Goal: Information Seeking & Learning: Find specific fact

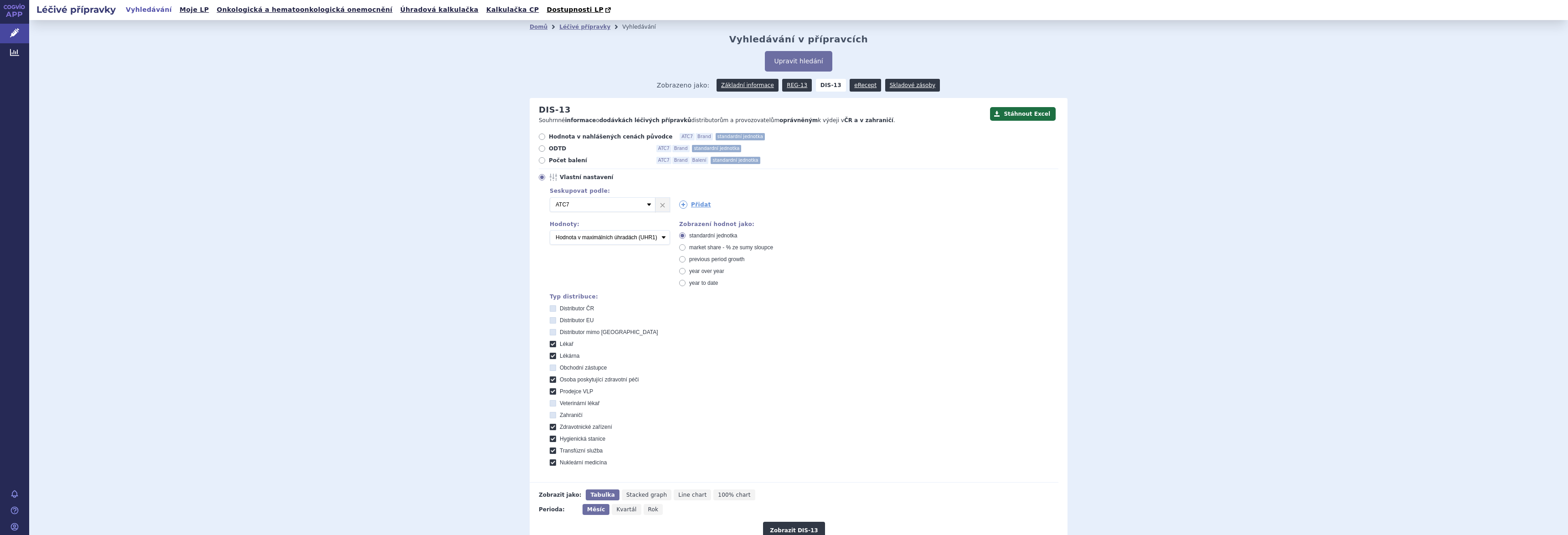
click at [796, 57] on button "Upravit hledání" at bounding box center [798, 61] width 67 height 21
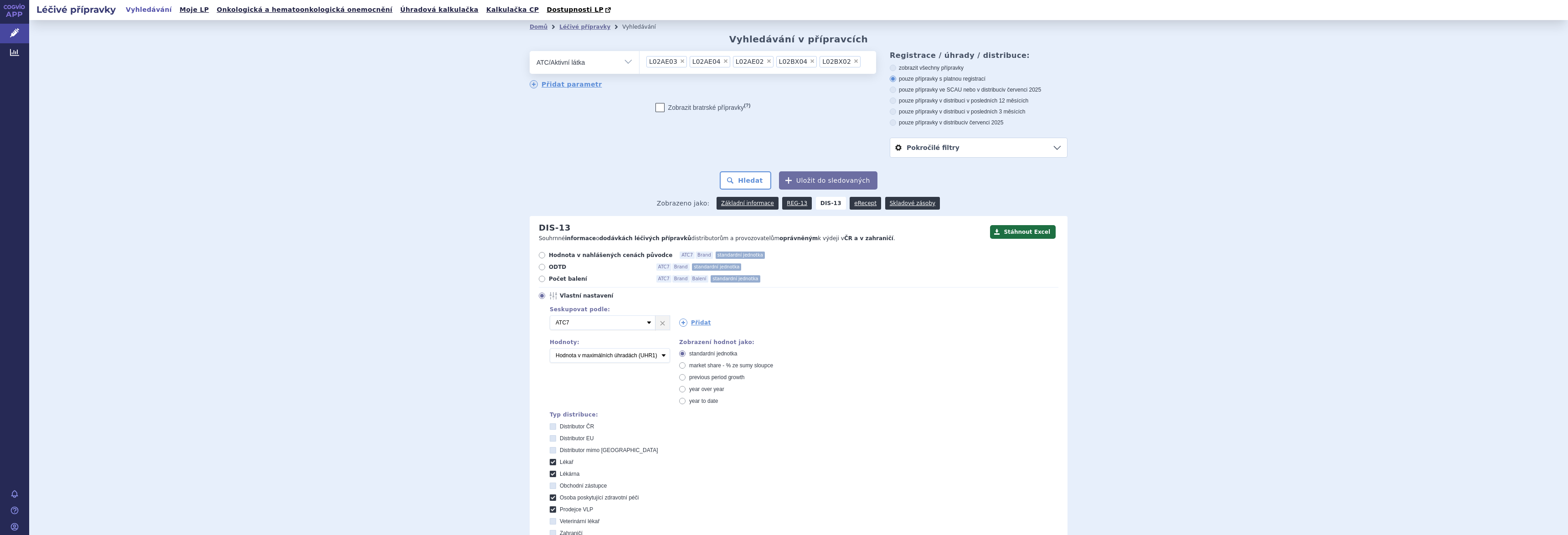
click at [853, 60] on span "×" at bounding box center [856, 61] width 6 height 6
click at [640, 60] on select "L02AE03 L02AE04 L02AE02 L02BX04 L02BX02" at bounding box center [639, 62] width 1 height 23
click at [809, 61] on span "×" at bounding box center [812, 61] width 6 height 6
click at [640, 61] on select "L02AE03 L02AE04 L02AE02 L02BX04" at bounding box center [639, 62] width 1 height 23
click at [766, 60] on span "×" at bounding box center [769, 61] width 6 height 6
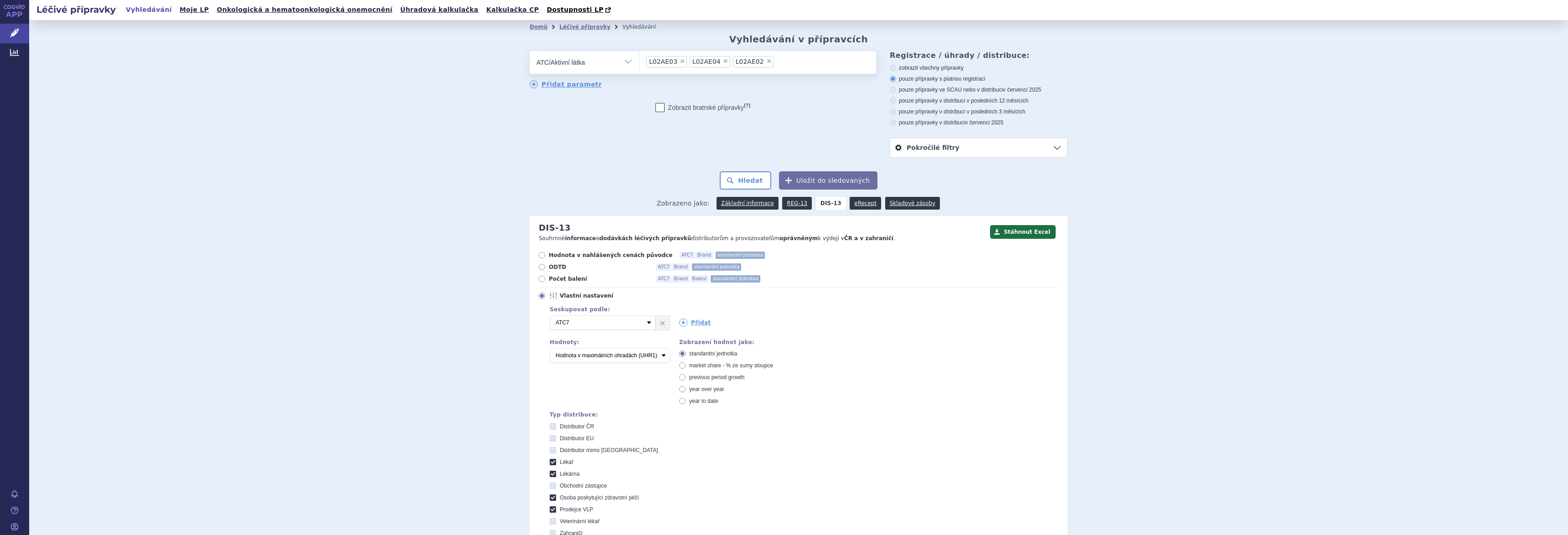
click at [640, 60] on select "L02AE03 L02AE04 L02AE02" at bounding box center [639, 62] width 1 height 23
click at [723, 62] on span "×" at bounding box center [726, 61] width 6 height 6
click at [640, 62] on select "L02AE03 L02AE04" at bounding box center [639, 62] width 1 height 23
click at [680, 61] on span "×" at bounding box center [683, 61] width 6 height 6
click at [640, 61] on select "L02AE03" at bounding box center [639, 62] width 1 height 23
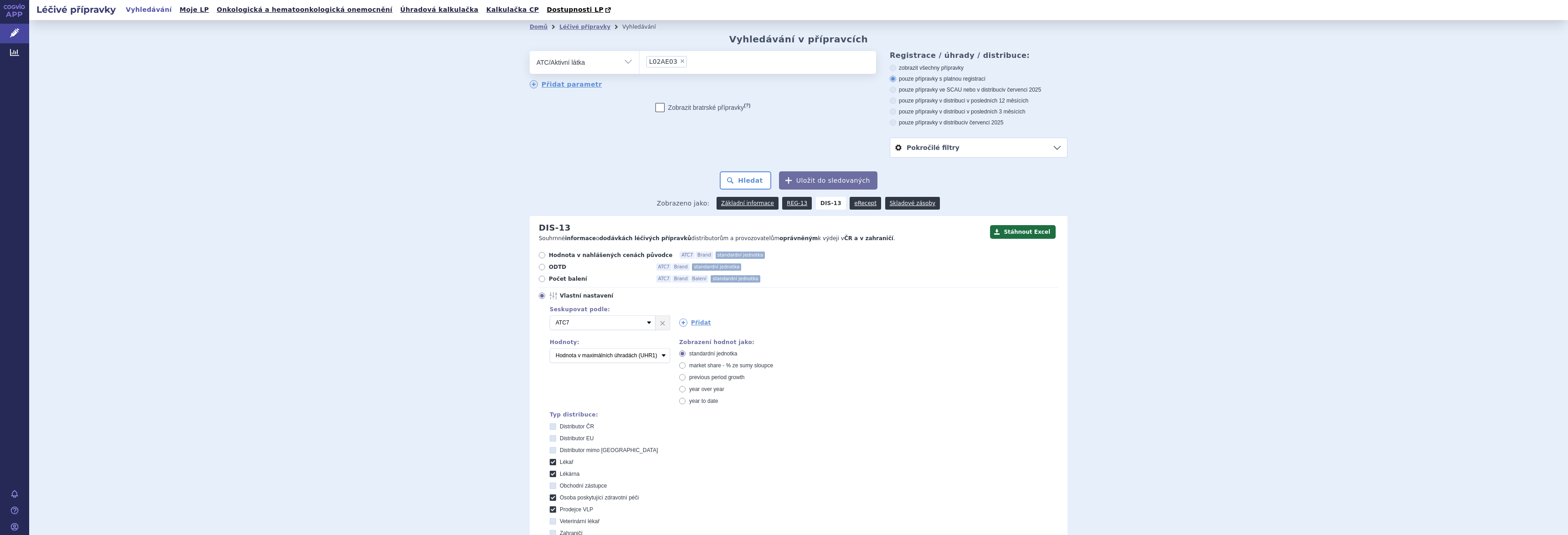
select select
click at [605, 58] on select "Vše Přípravek/SUKL kód MAH VPOIS ATC/Aktivní látka Léková forma Síla" at bounding box center [584, 61] width 109 height 21
select select "filter-marketing-authorization-holder"
click at [530, 52] on select "Vše Přípravek/SUKL kód MAH VPOIS ATC/Aktivní látka Léková forma Síla" at bounding box center [584, 61] width 109 height 21
click at [710, 61] on ul at bounding box center [758, 60] width 237 height 19
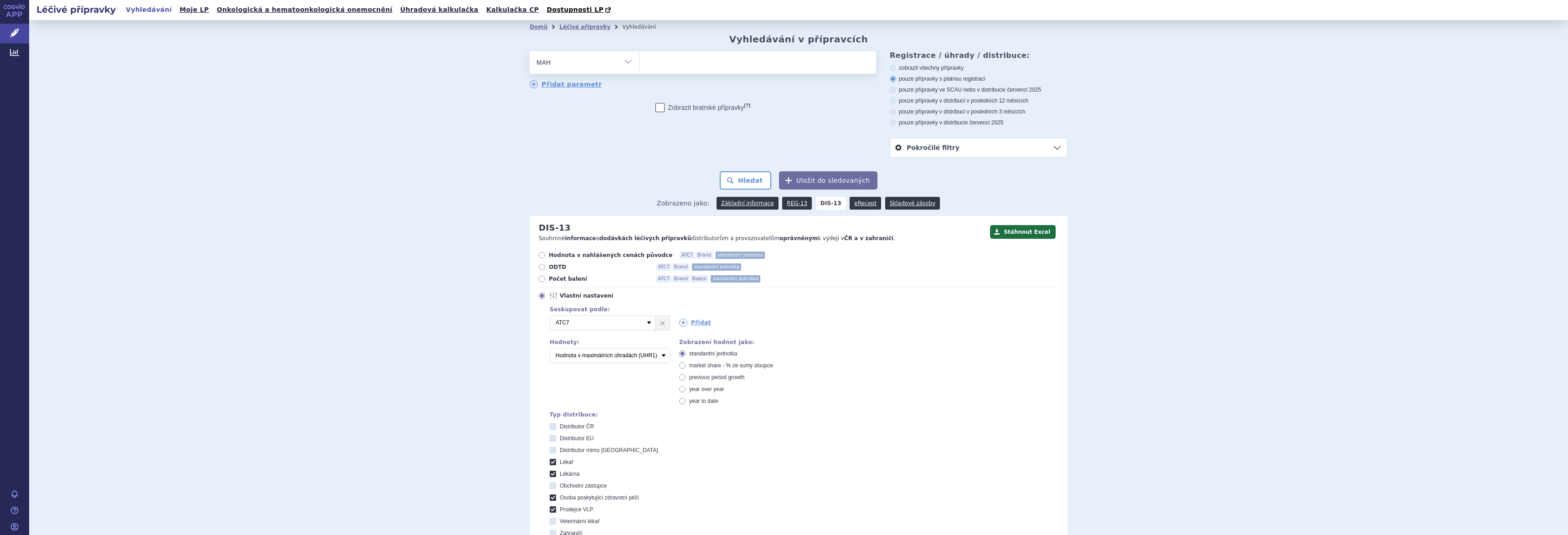
click at [640, 61] on select at bounding box center [639, 62] width 1 height 23
type input "accor"
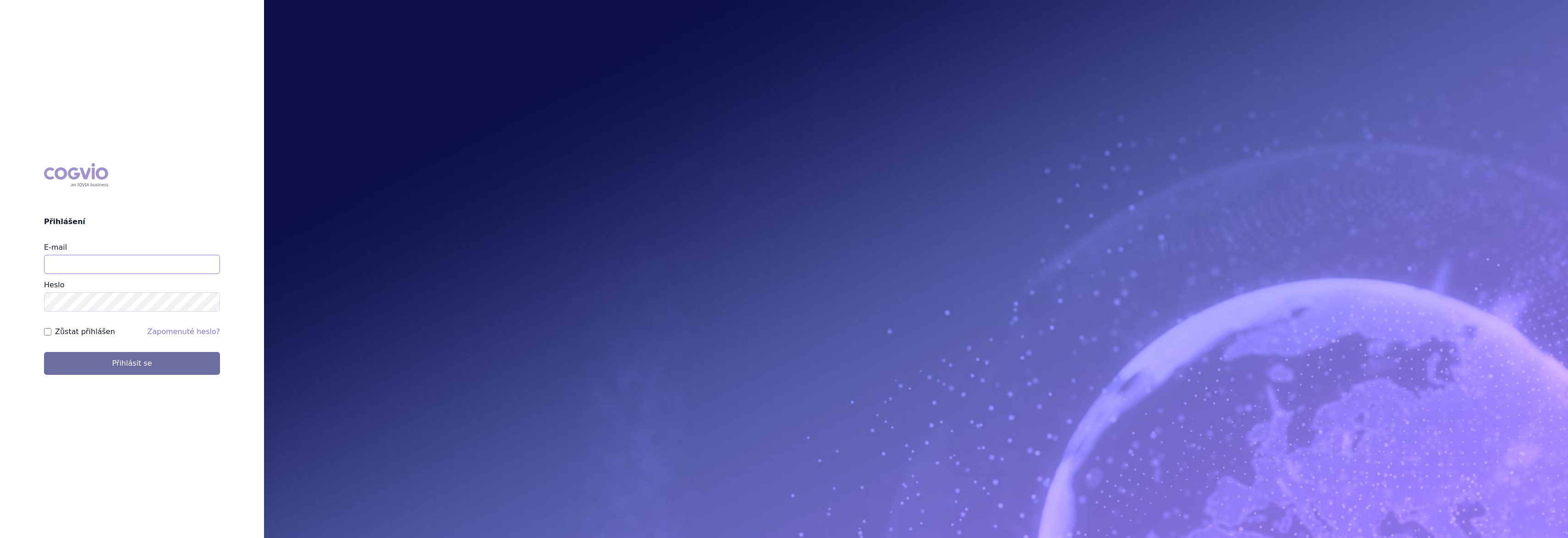
click at [151, 264] on input "E-mail" at bounding box center [132, 264] width 176 height 19
type input "[PERSON_NAME][EMAIL_ADDRESS][DOMAIN_NAME]"
click at [127, 358] on button "Přihlásit se" at bounding box center [132, 363] width 176 height 23
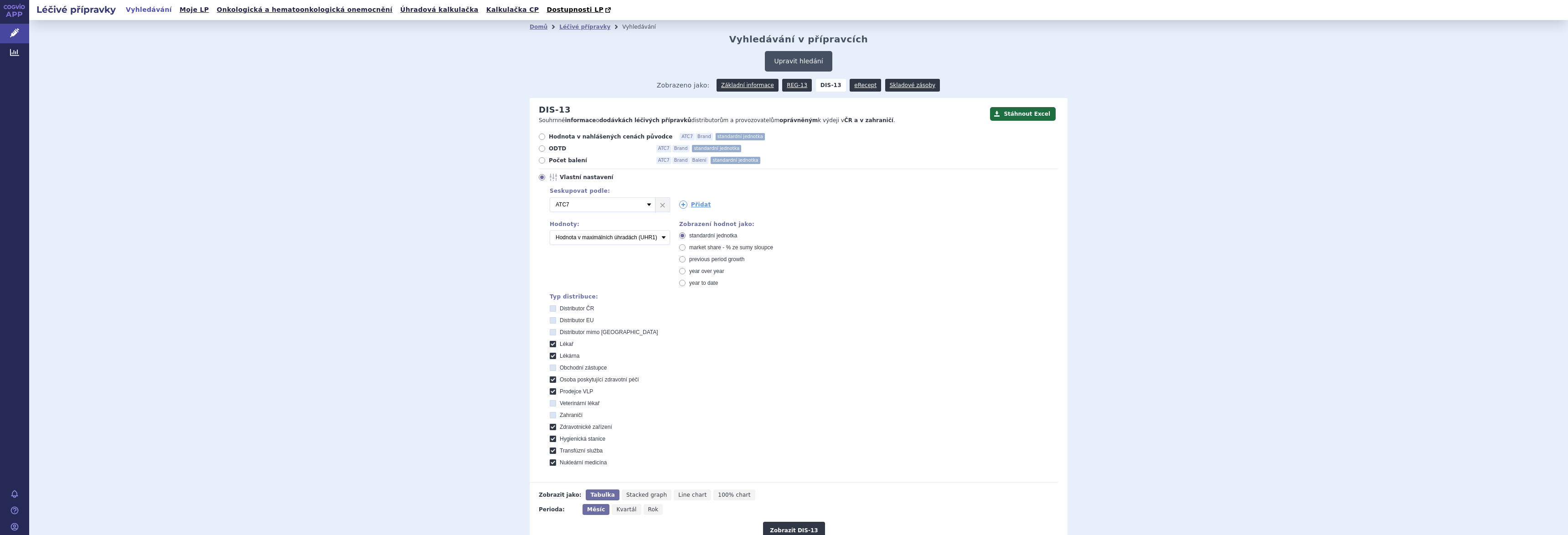
click at [804, 66] on button "Upravit hledání" at bounding box center [798, 61] width 67 height 21
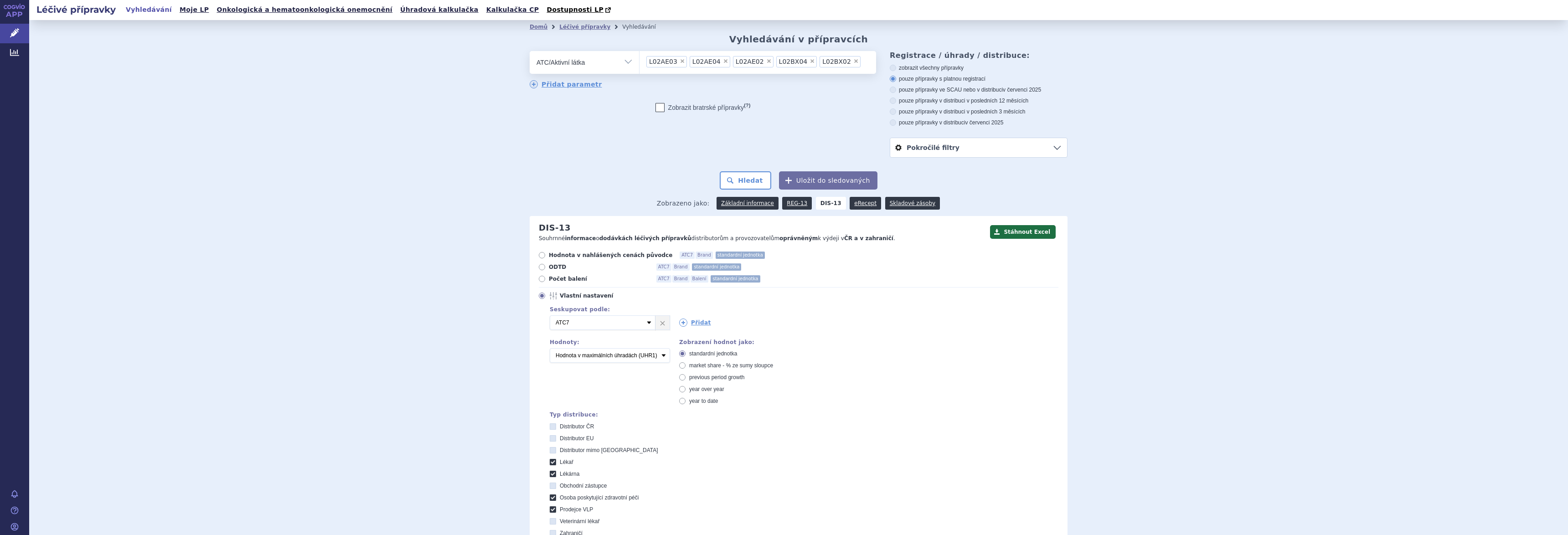
click at [853, 61] on span "×" at bounding box center [856, 61] width 6 height 6
click at [640, 61] on select "L02AE03 L02AE04 L02AE02 L02BX04 L02BX02" at bounding box center [639, 62] width 1 height 23
click at [809, 62] on span "×" at bounding box center [812, 61] width 6 height 6
click at [640, 62] on select "L02AE03 L02AE04 L02AE02 L02BX04" at bounding box center [639, 62] width 1 height 23
click at [680, 60] on span "×" at bounding box center [683, 61] width 6 height 6
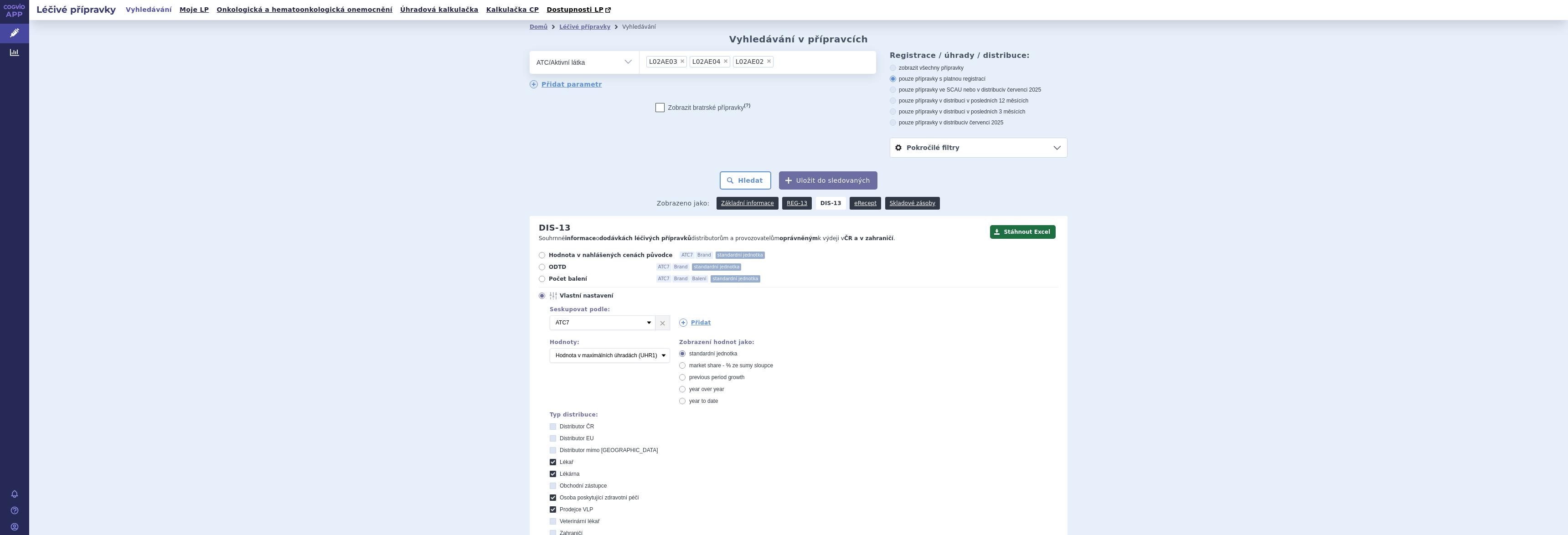
click at [640, 60] on select "L02AE03 L02AE04 L02AE02" at bounding box center [639, 62] width 1 height 23
click at [680, 60] on span "×" at bounding box center [683, 61] width 6 height 6
click at [640, 60] on select "L02AE04 L02AE02" at bounding box center [639, 62] width 1 height 23
select select "L02AE02"
click at [680, 60] on span "×" at bounding box center [683, 61] width 6 height 6
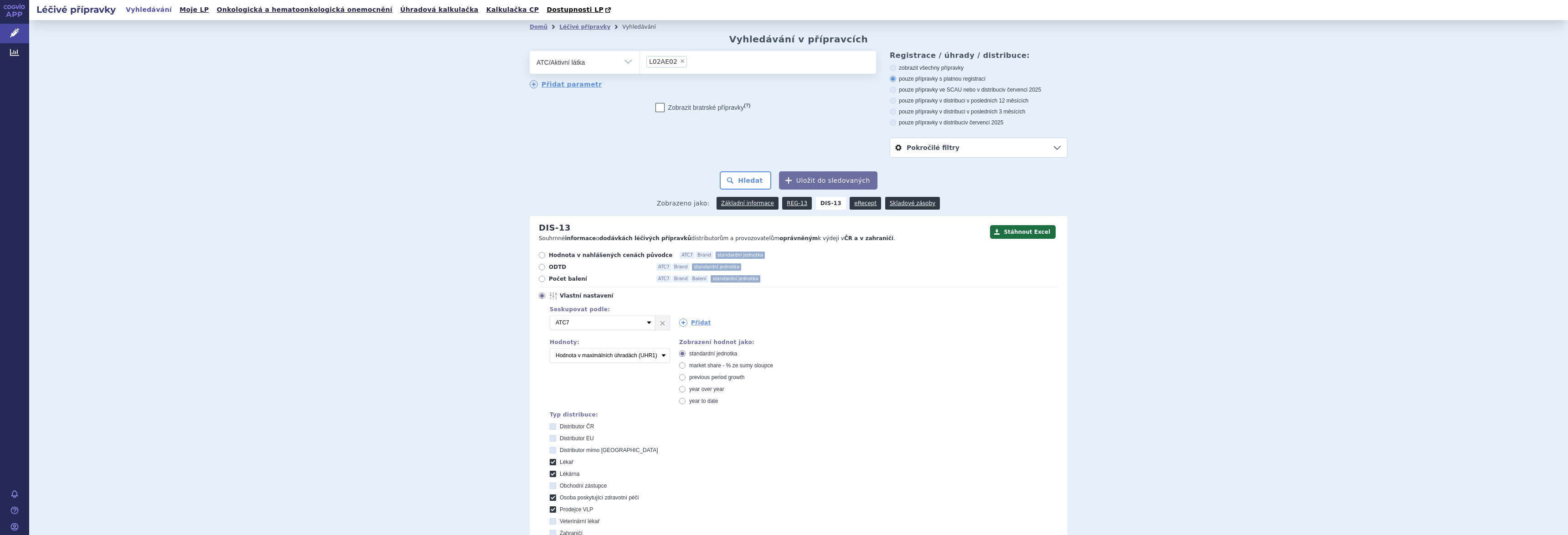
click at [640, 60] on select "L02AE02" at bounding box center [639, 62] width 1 height 23
select select
click at [612, 59] on select "Vše Přípravek/SUKL kód MAH VPOIS ATC/Aktivní látka Léková forma Síla" at bounding box center [584, 61] width 109 height 21
select select "filter-marketing-authorization-holder"
click at [530, 52] on select "Vše Přípravek/SUKL kód MAH VPOIS ATC/Aktivní látka Léková forma Síla" at bounding box center [584, 61] width 109 height 21
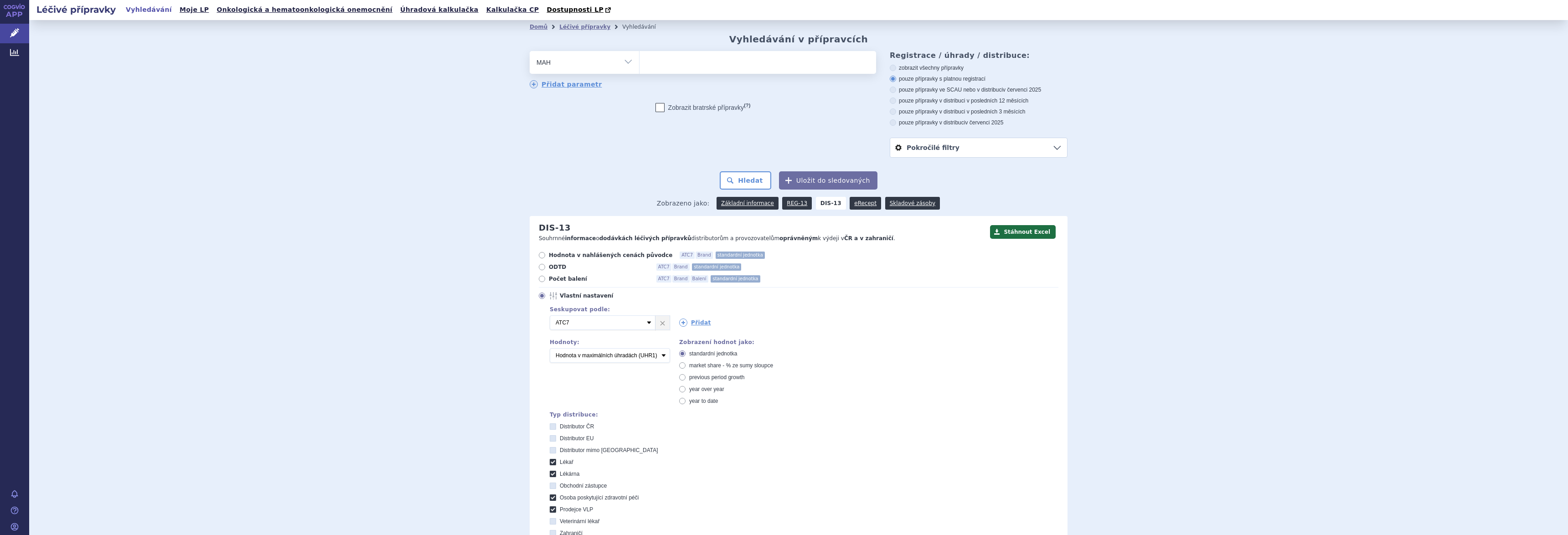
click at [658, 63] on ul at bounding box center [758, 60] width 237 height 19
click at [640, 63] on select at bounding box center [639, 62] width 1 height 23
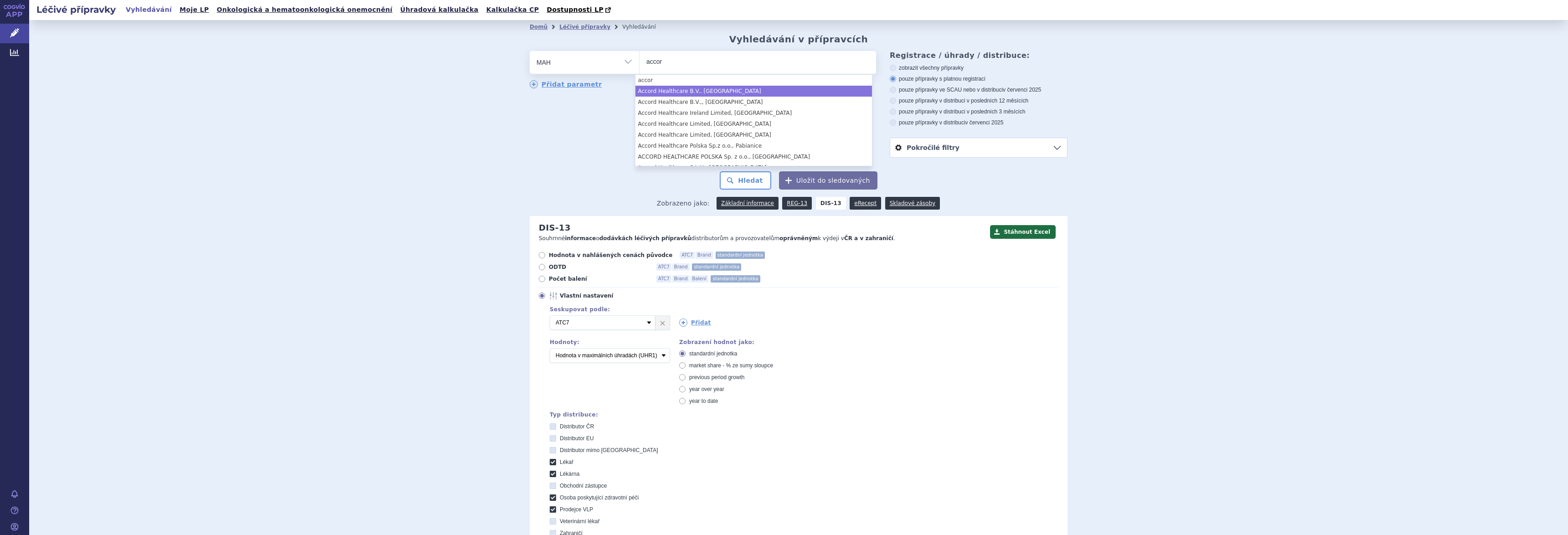
type input "accor"
select select "Accord Healthcare B.V., [GEOGRAPHIC_DATA]"
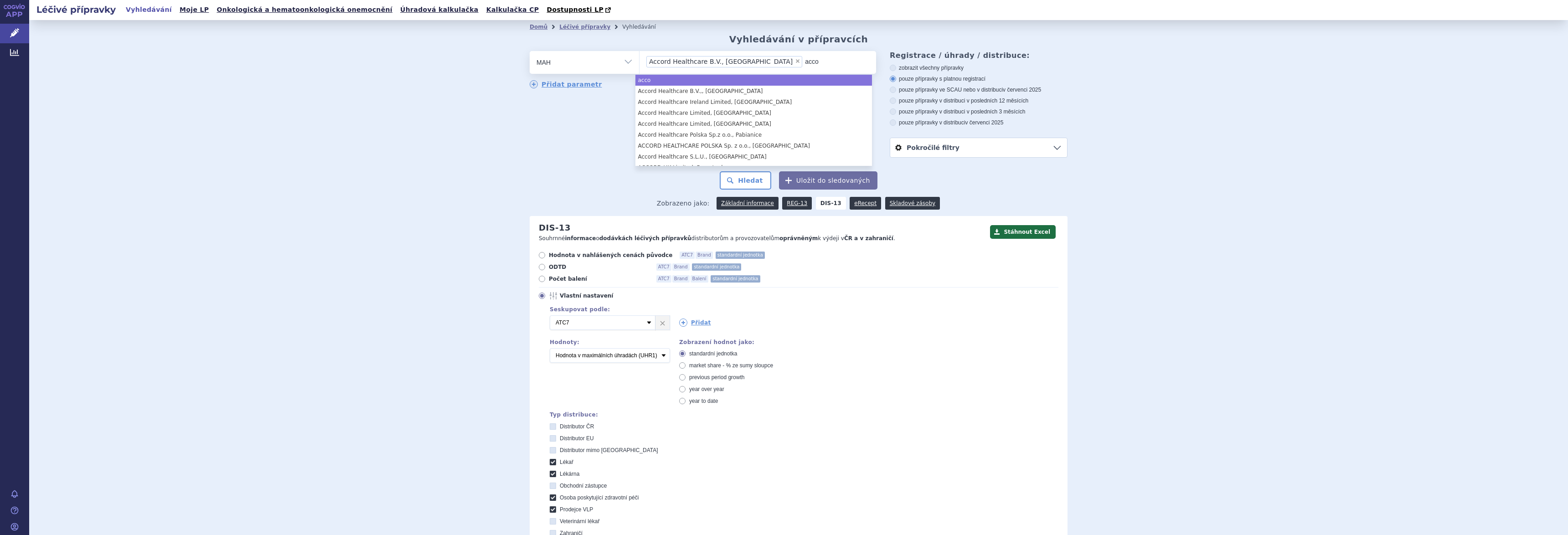
type input "acco"
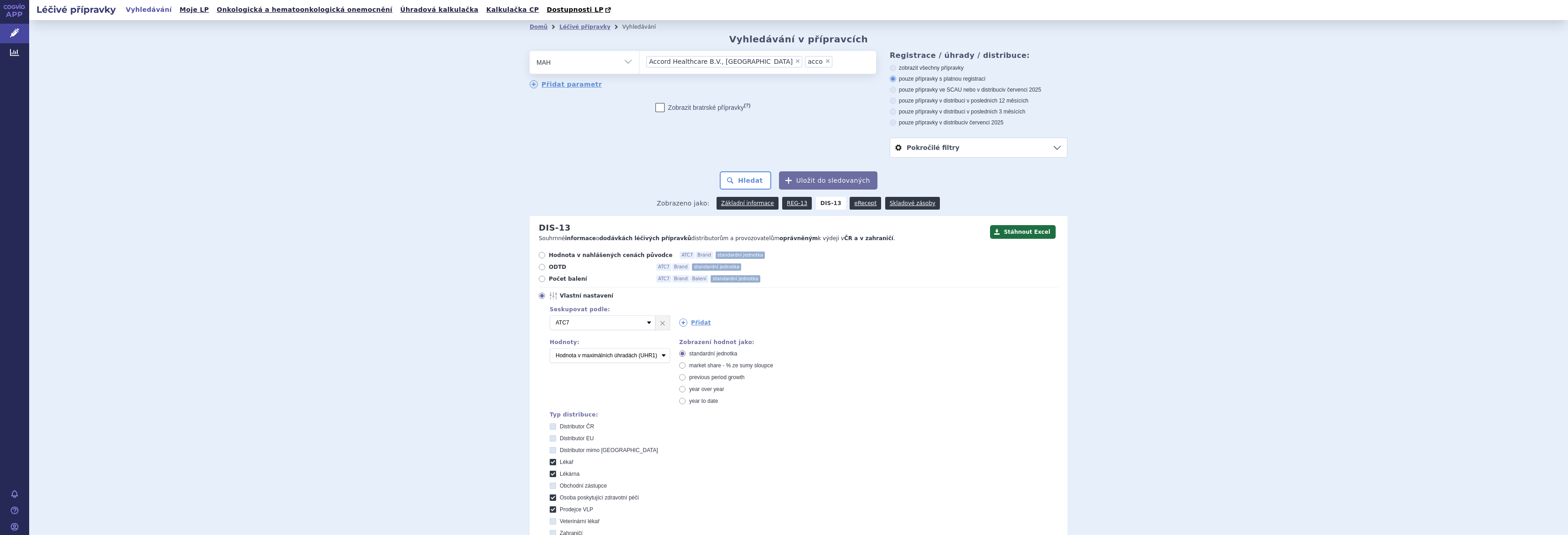
type input "acco"
type input "a"
type input "acco"
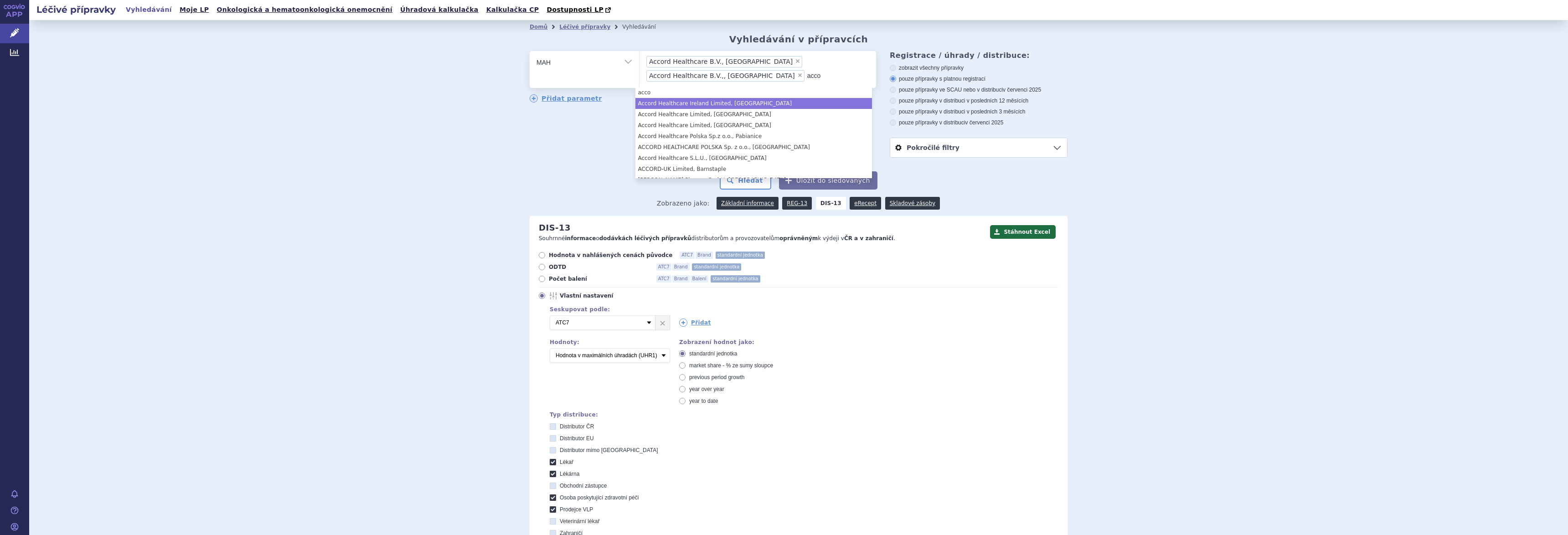
type input "acco"
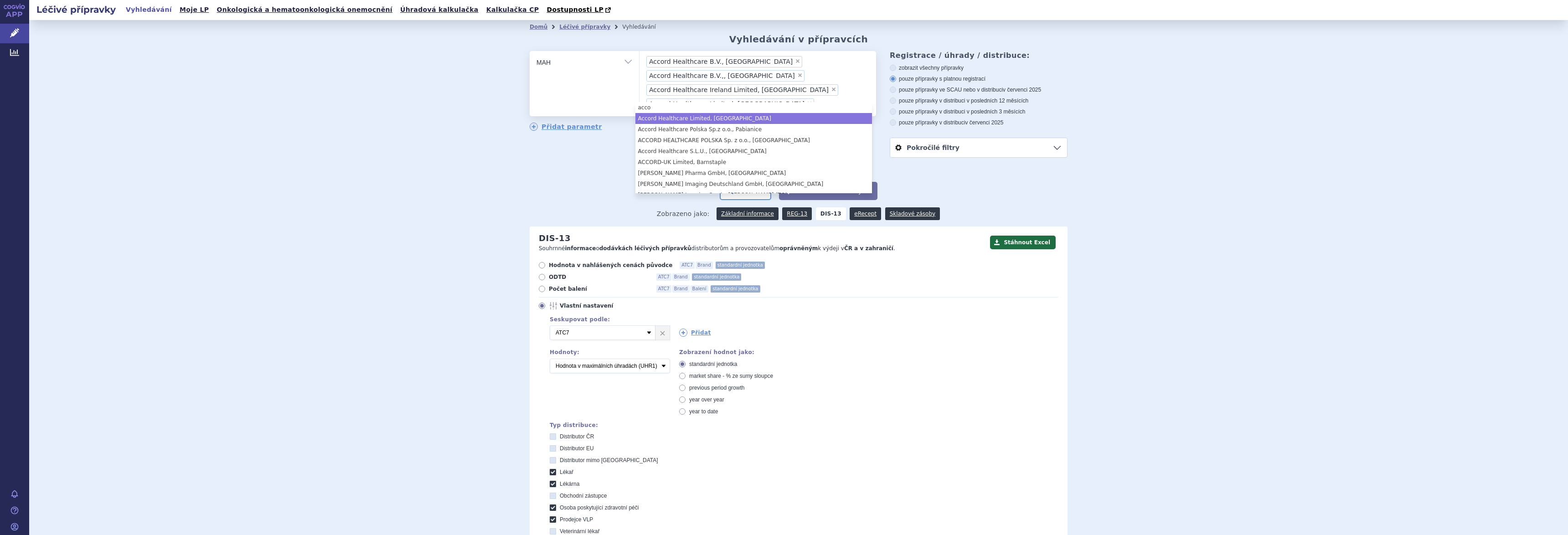
type input "acco"
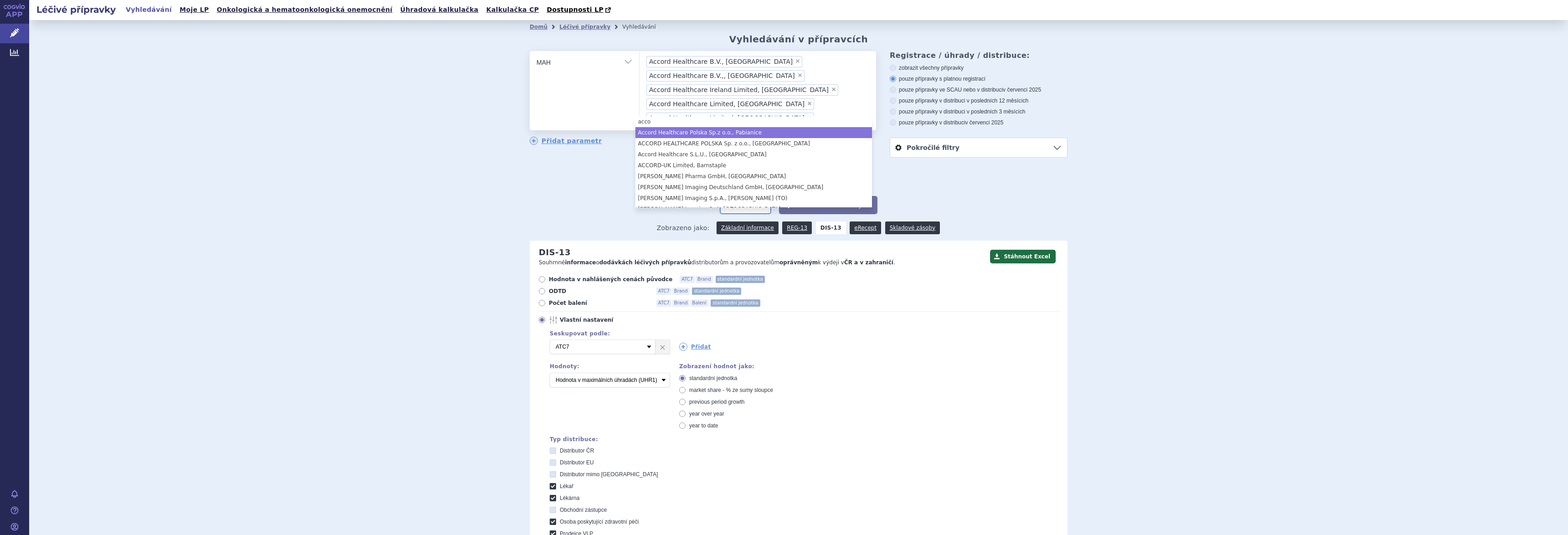
type input "acco"
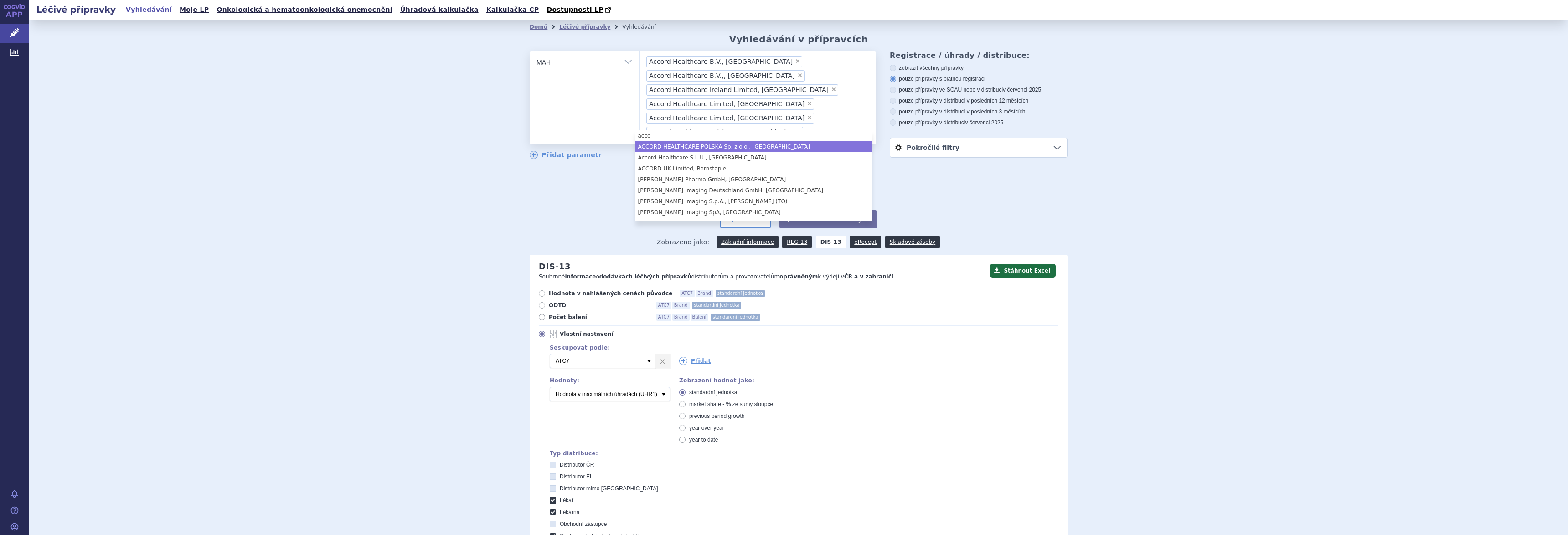
type input "acco"
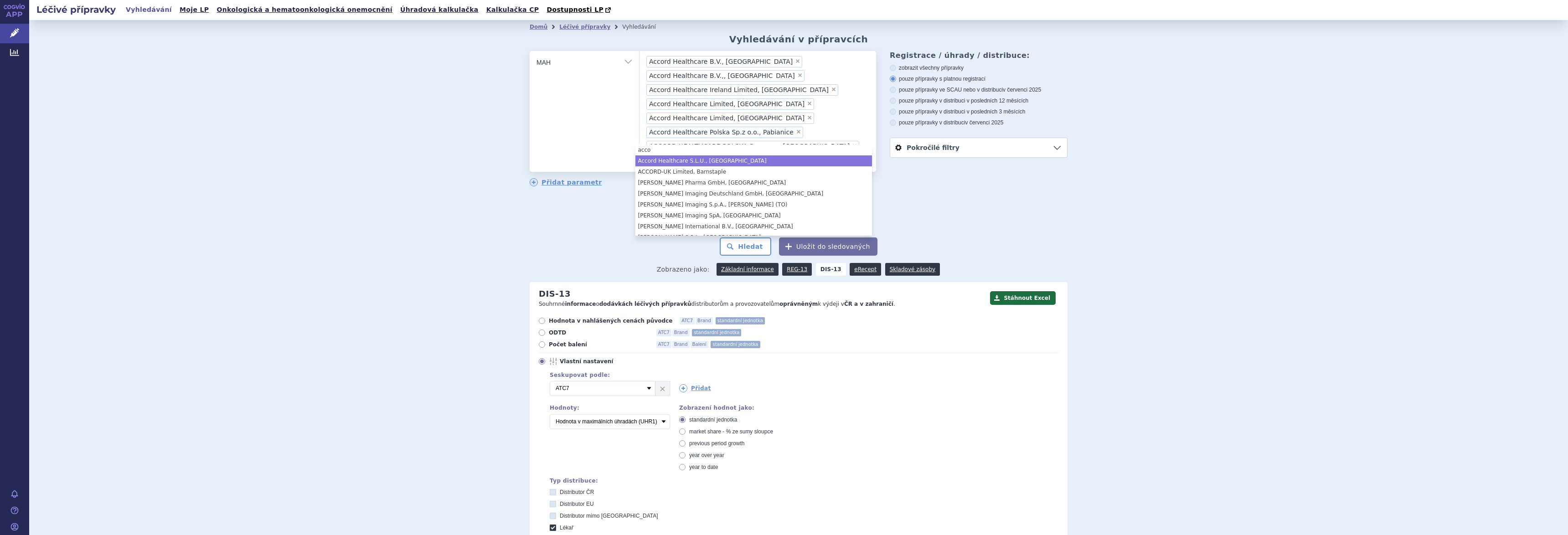
type input "acco"
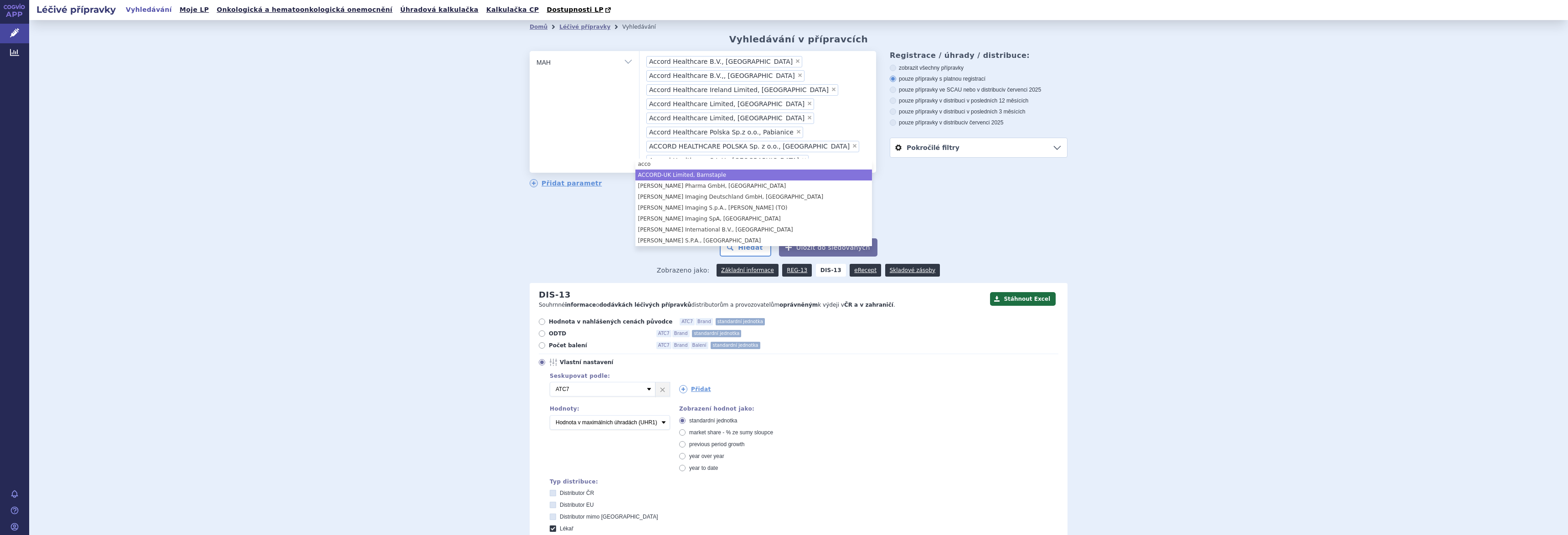
type input "acco"
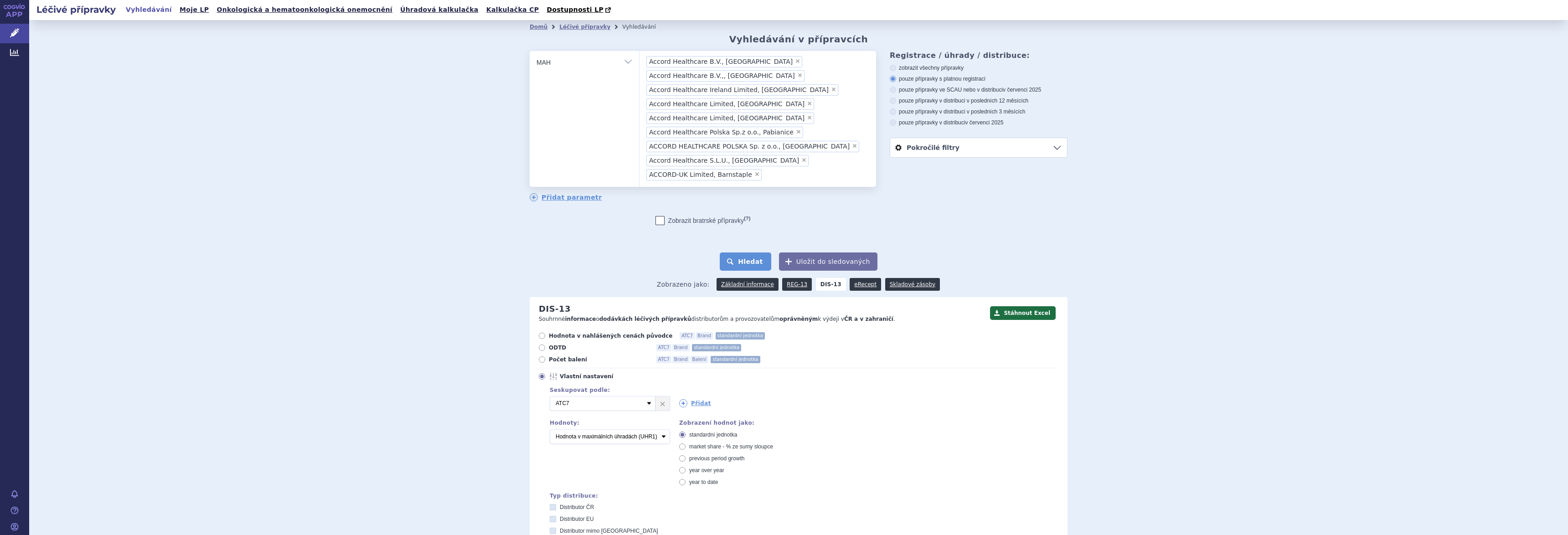
click at [745, 253] on button "Hledat" at bounding box center [745, 262] width 52 height 18
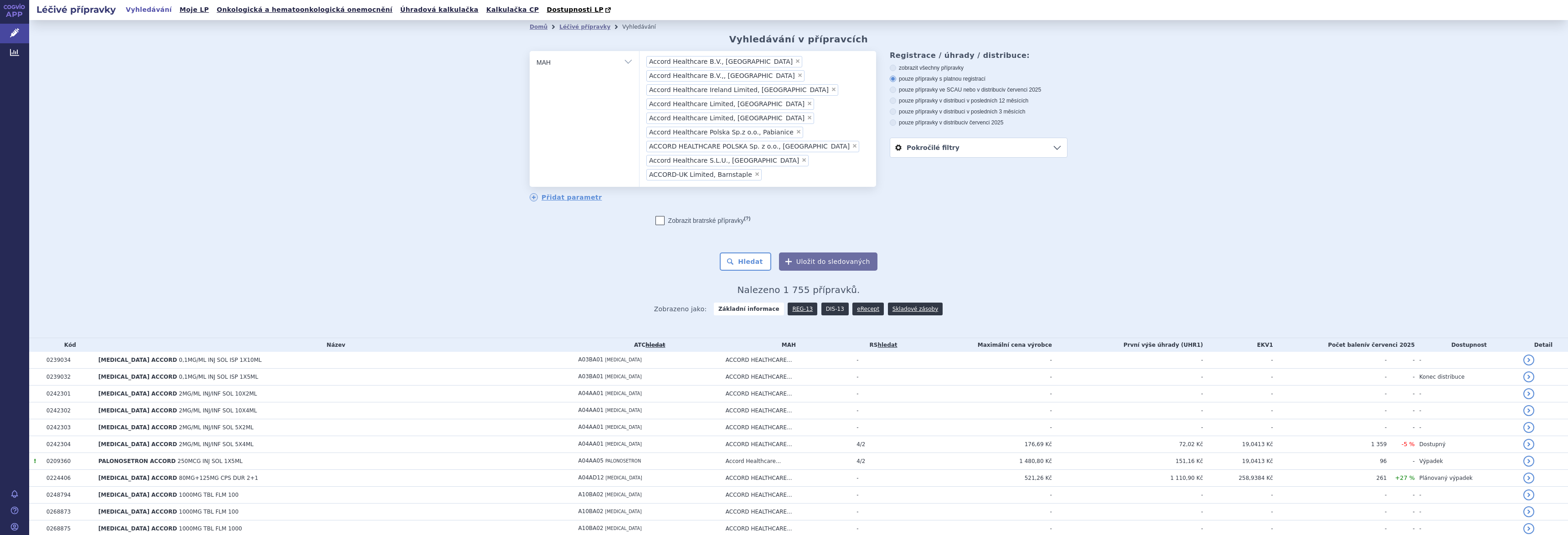
click at [824, 302] on link "DIS-13" at bounding box center [835, 309] width 28 height 13
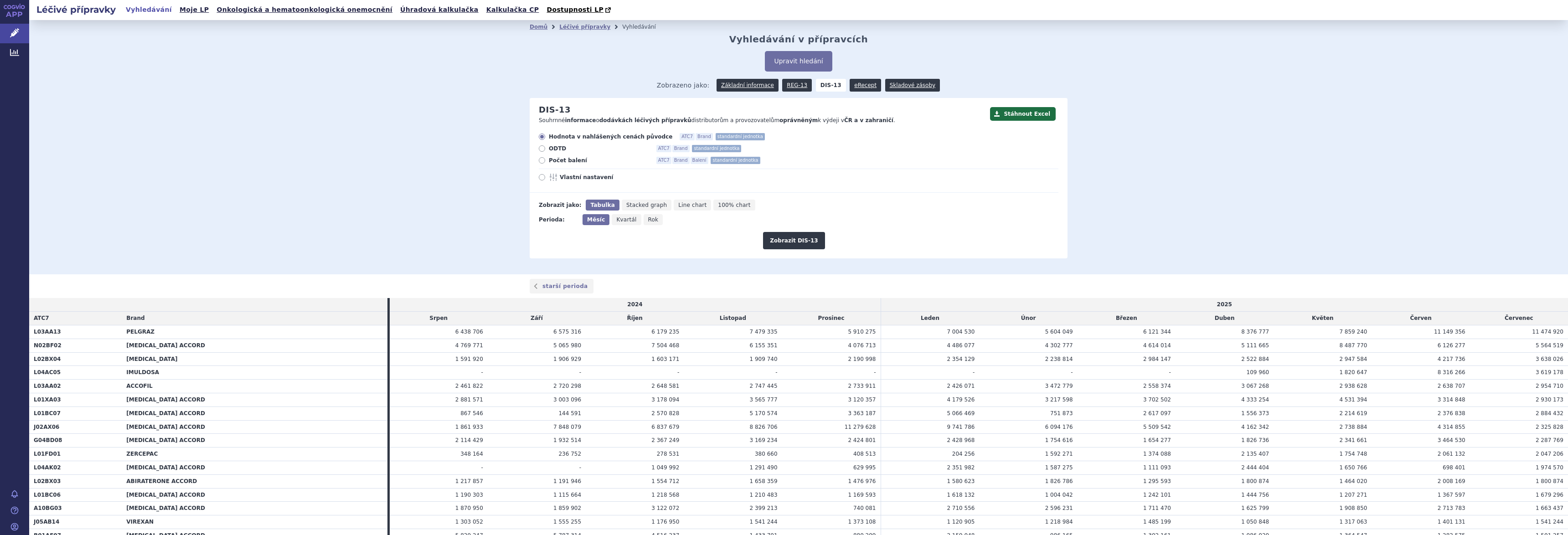
click at [555, 159] on span "Počet balení" at bounding box center [599, 160] width 101 height 7
click at [545, 159] on input "Počet balení ATC7 Brand Balení standardní jednotka" at bounding box center [542, 161] width 6 height 6
radio input "true"
click at [792, 237] on button "Zobrazit DIS-13" at bounding box center [793, 241] width 62 height 17
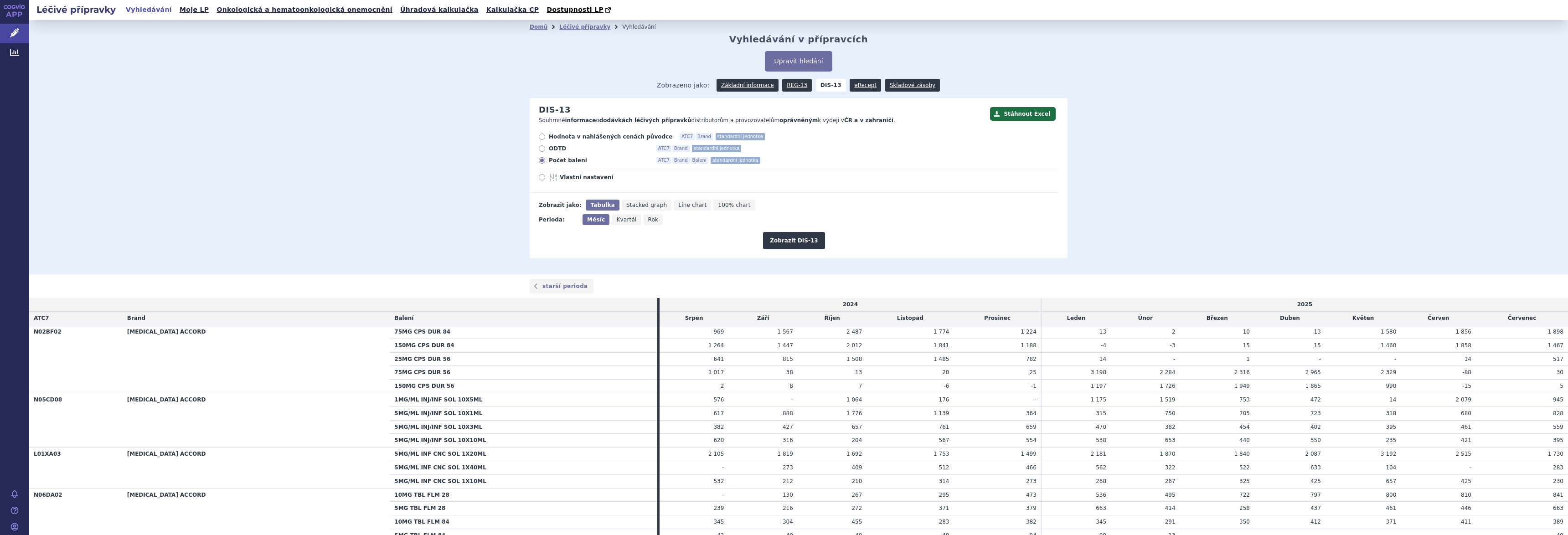
click at [539, 180] on icon at bounding box center [542, 177] width 6 height 6
click at [540, 180] on input "Vlastní nastavení" at bounding box center [542, 178] width 6 height 6
radio input "true"
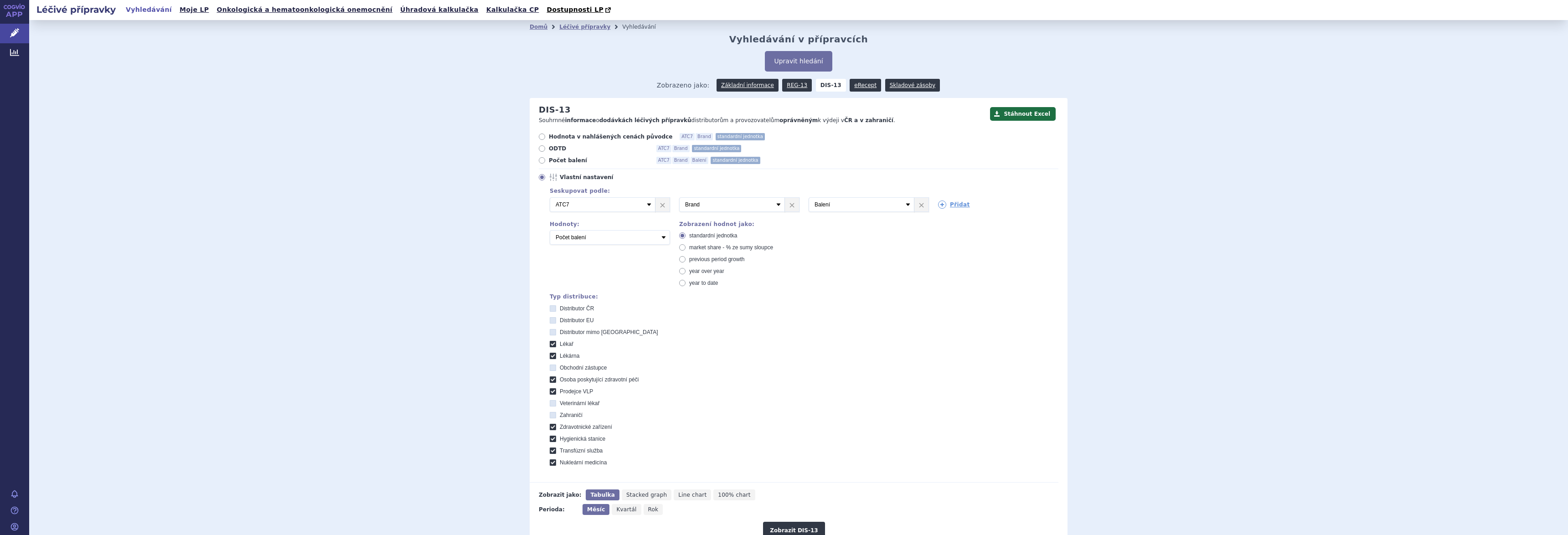
click at [566, 320] on span "Distributor EU" at bounding box center [576, 320] width 34 height 6
click at [557, 320] on EU "Distributor EU" at bounding box center [554, 321] width 6 height 6
checkbox EU "true"
click at [569, 333] on span "Distributor mimo [GEOGRAPHIC_DATA]" at bounding box center [608, 332] width 98 height 6
click at [557, 333] on EU "Distributor mimo [GEOGRAPHIC_DATA]" at bounding box center [554, 333] width 6 height 6
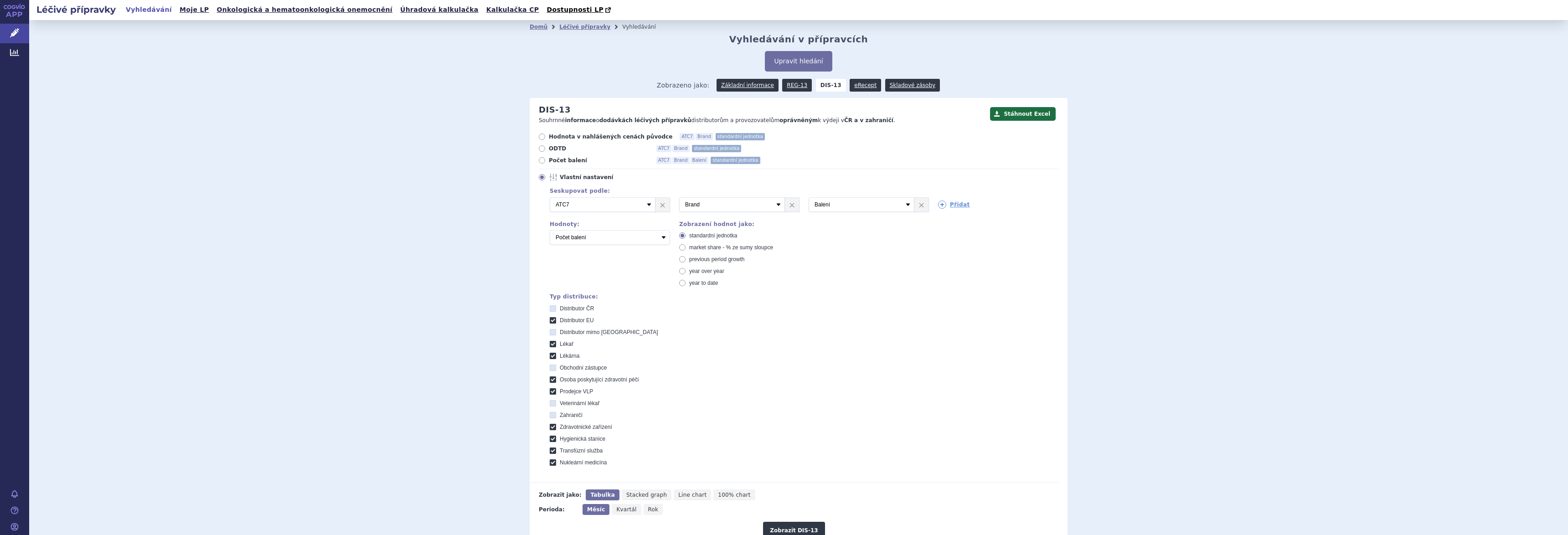
checkbox EU "true"
click at [559, 347] on span "Lékař" at bounding box center [566, 343] width 13 height 6
click at [557, 347] on input "Lékař" at bounding box center [554, 345] width 6 height 6
checkbox input "false"
click at [562, 355] on span "Lékárna" at bounding box center [569, 355] width 20 height 6
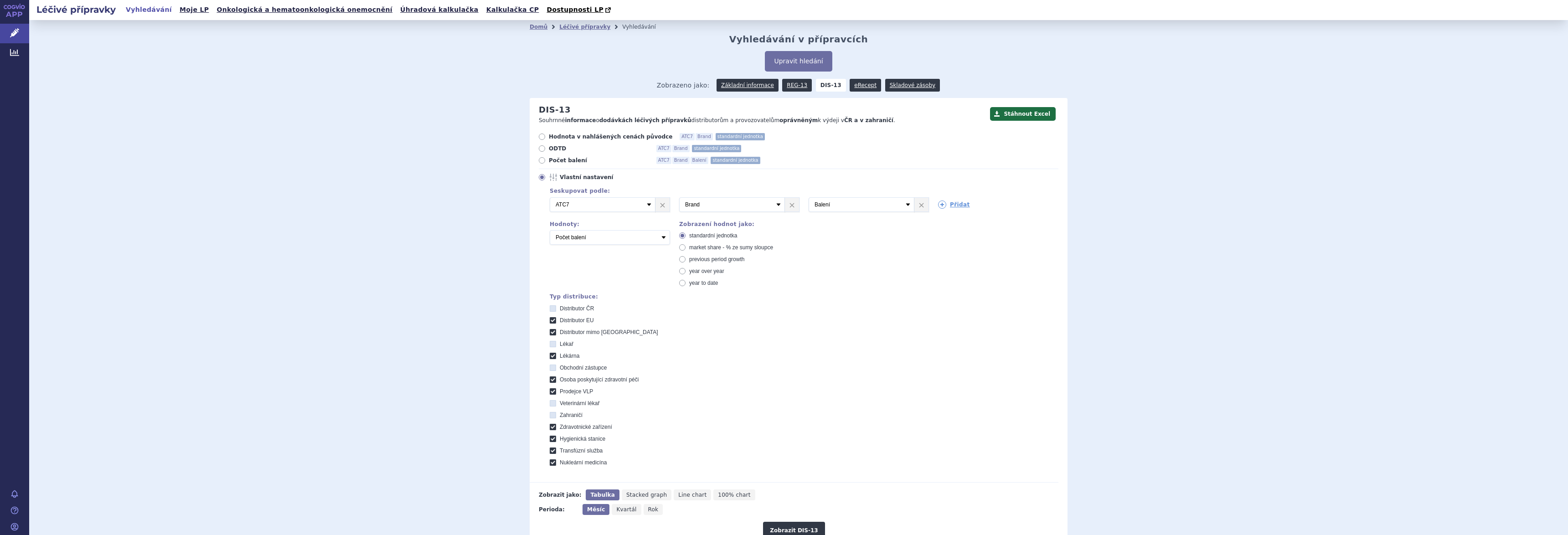
click at [550, 353] on icon at bounding box center [552, 355] width 6 height 6
click at [551, 354] on input "Lékárna" at bounding box center [554, 357] width 6 height 6
checkbox input "false"
click at [550, 379] on icon at bounding box center [552, 379] width 6 height 6
click at [551, 379] on péči "Osoba poskytující zdravotní péči" at bounding box center [554, 381] width 6 height 6
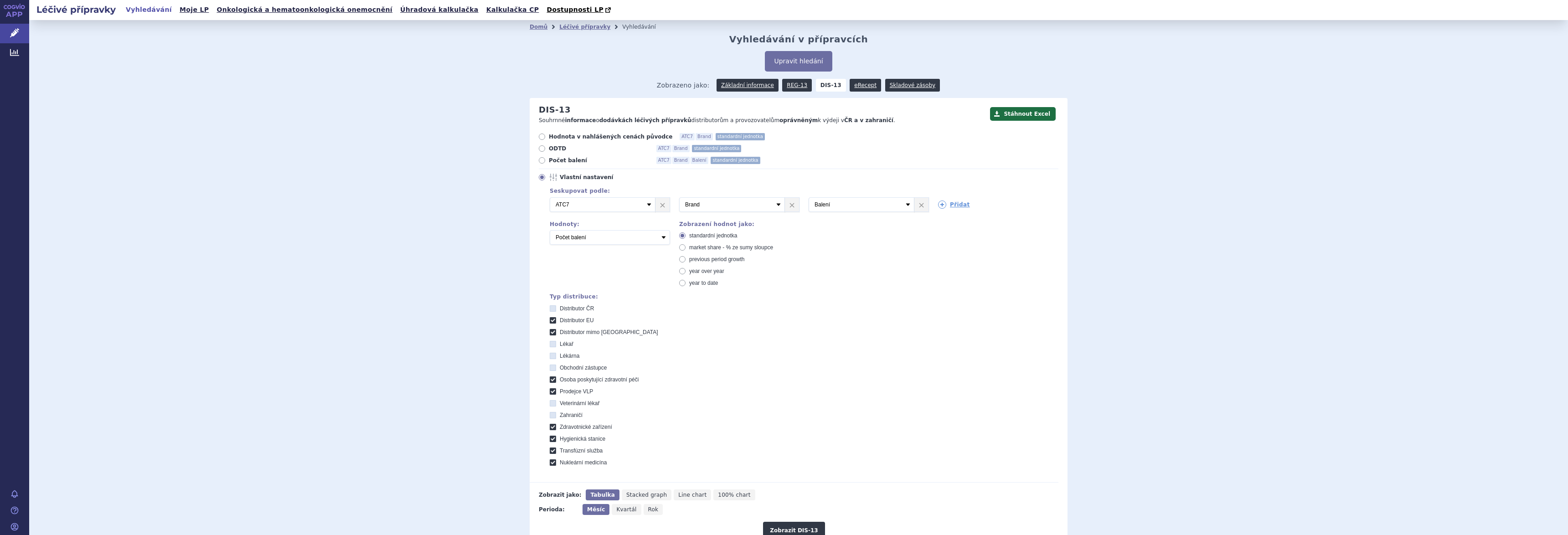
checkbox péči "false"
click at [550, 391] on icon at bounding box center [552, 391] width 6 height 6
click at [551, 391] on VLP "Prodejce VLP" at bounding box center [554, 392] width 6 height 6
checkbox VLP "false"
click at [550, 416] on icon at bounding box center [552, 415] width 6 height 6
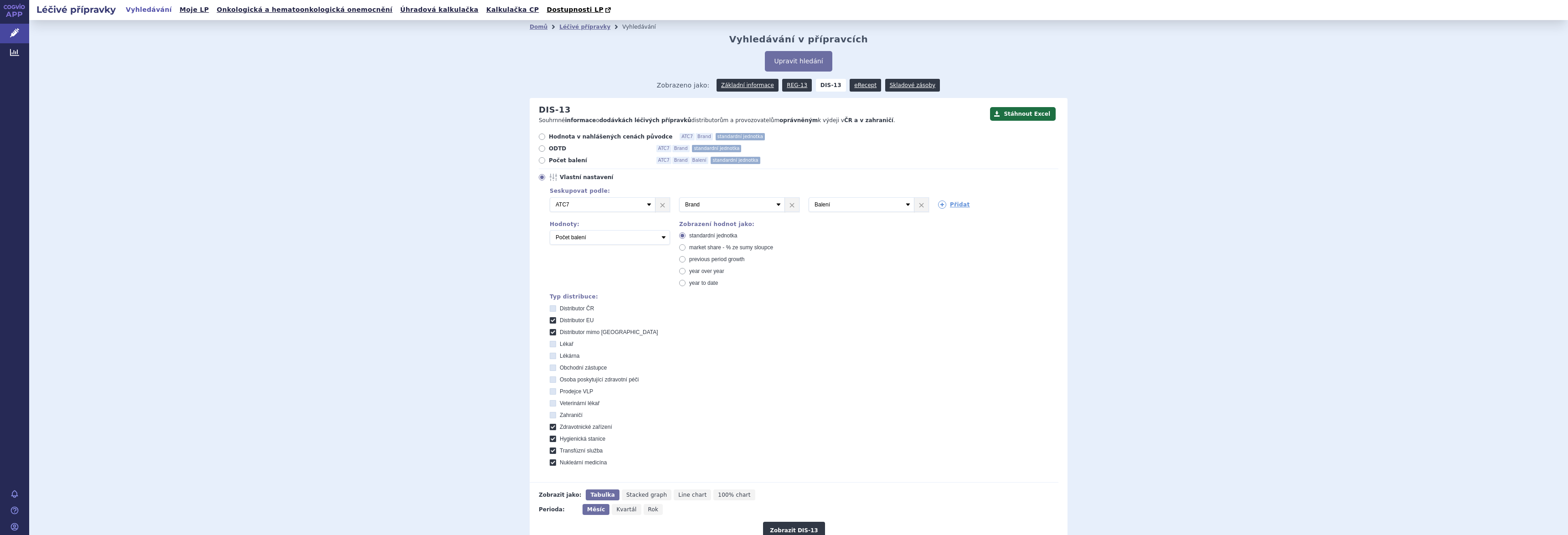
click at [551, 416] on input "Zahraničí" at bounding box center [554, 416] width 6 height 6
checkbox input "true"
click at [550, 422] on div "Distributor ČR Distributor EU Distributor mimo EU Lékař Lékárna Obchodní zástup…" at bounding box center [804, 386] width 509 height 161
click at [550, 437] on icon at bounding box center [552, 438] width 6 height 6
click at [551, 437] on stanice "Hygienická stanice" at bounding box center [554, 439] width 6 height 6
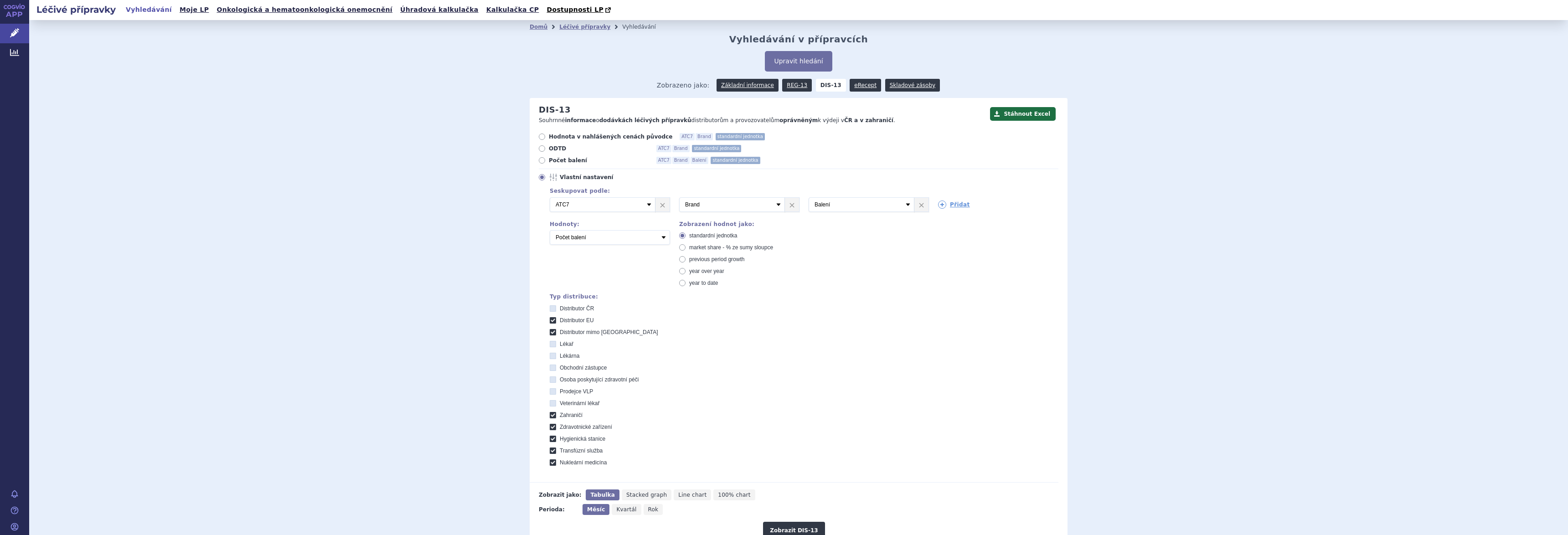
checkbox stanice "false"
click at [550, 427] on icon at bounding box center [552, 427] width 6 height 6
click at [551, 427] on zařízení "Zdravotnické zařízení" at bounding box center [554, 428] width 6 height 6
checkbox zařízení "false"
click at [550, 450] on icon at bounding box center [552, 450] width 6 height 6
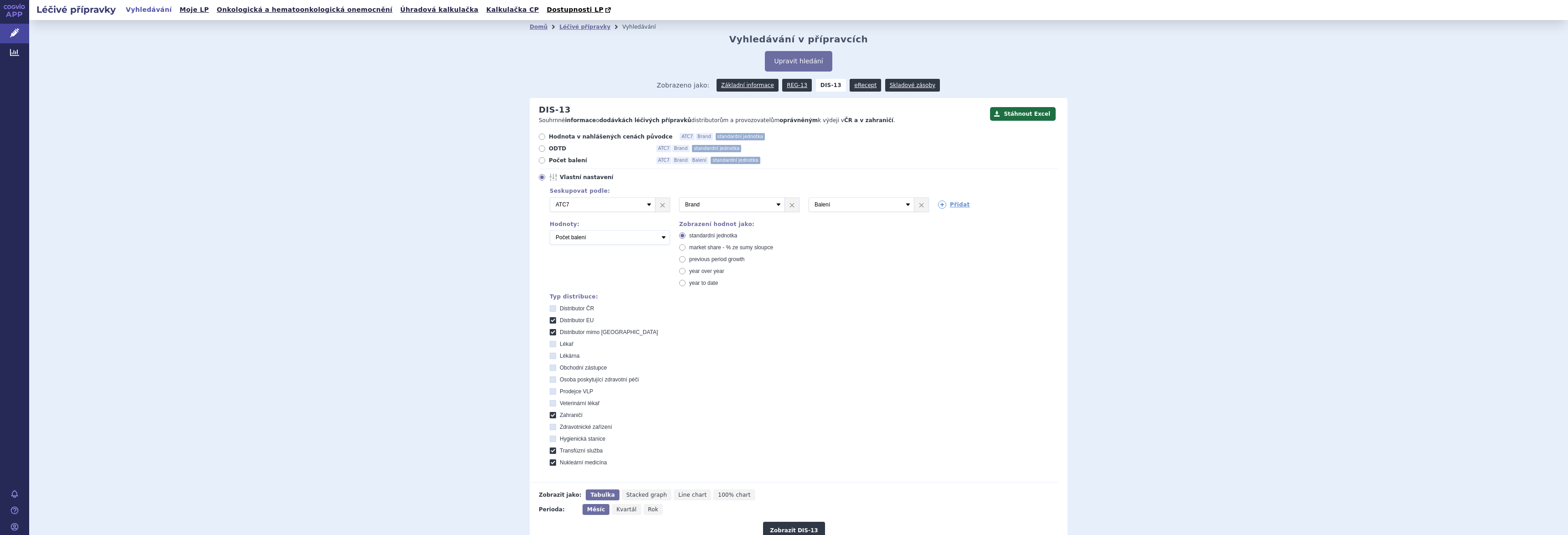
click at [551, 450] on služba "Transfúzní služba" at bounding box center [554, 451] width 6 height 6
checkbox služba "false"
click at [550, 461] on icon at bounding box center [552, 462] width 6 height 6
click at [551, 461] on medicína "Nukleární medicína" at bounding box center [554, 464] width 6 height 6
checkbox medicína "false"
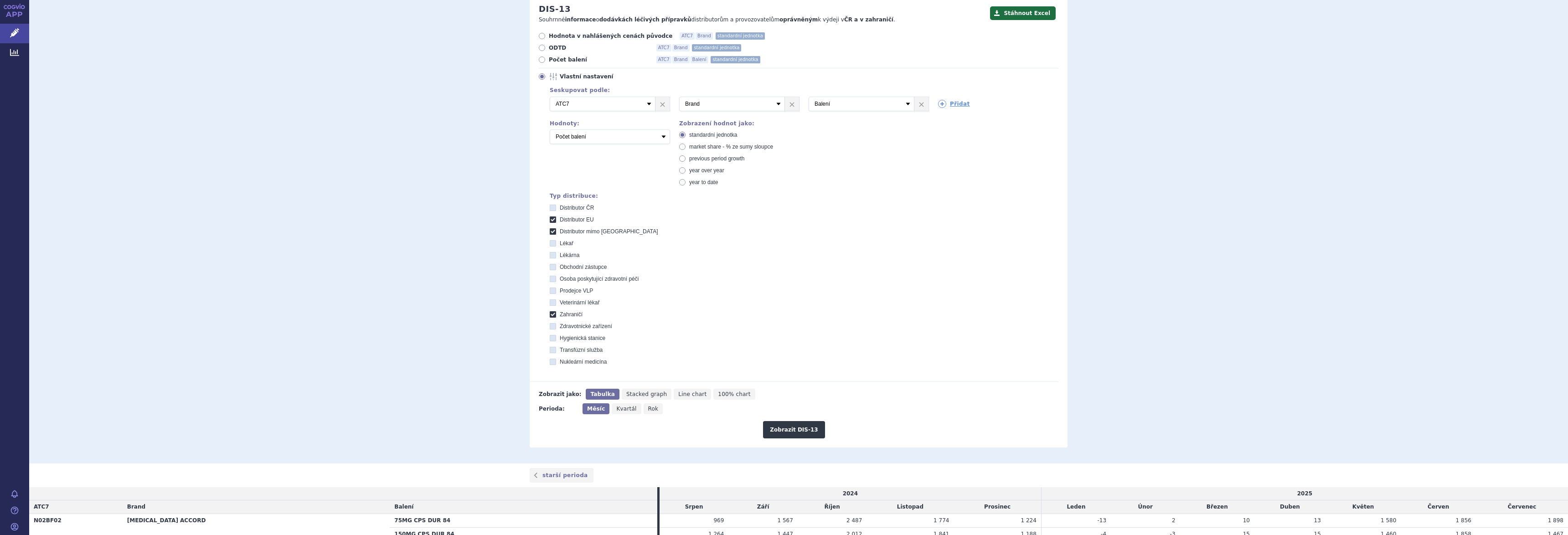
scroll to position [284, 0]
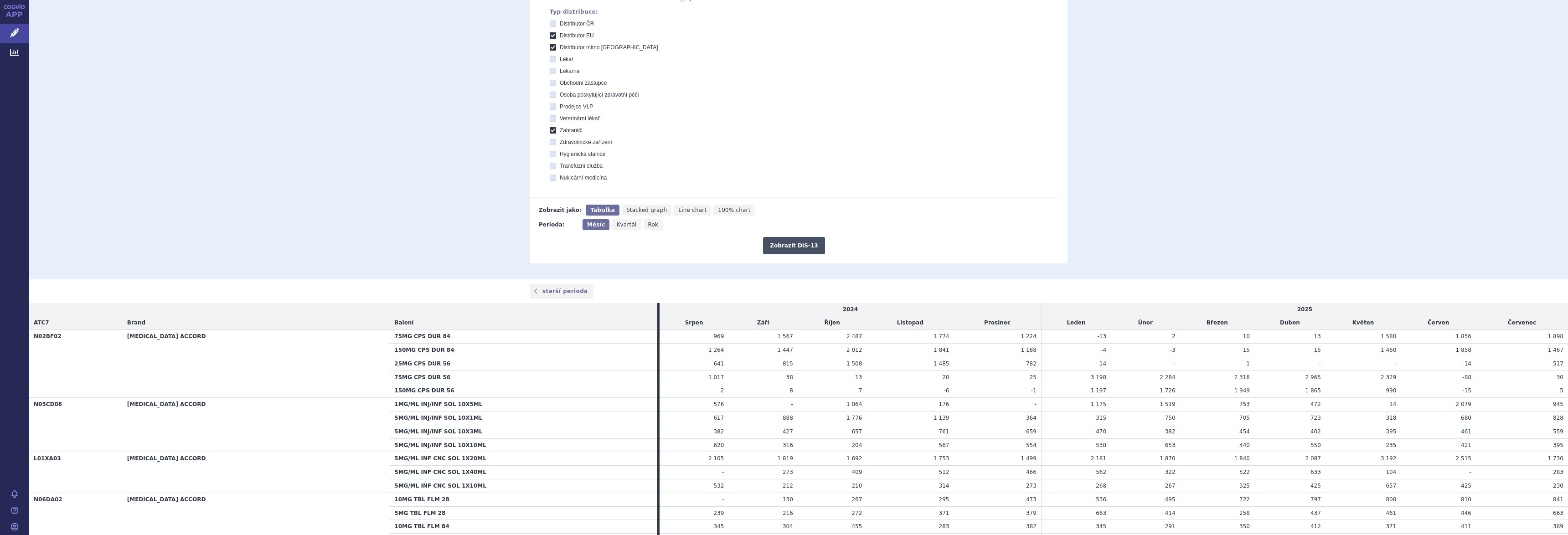
click at [807, 244] on button "Zobrazit DIS-13" at bounding box center [793, 246] width 62 height 17
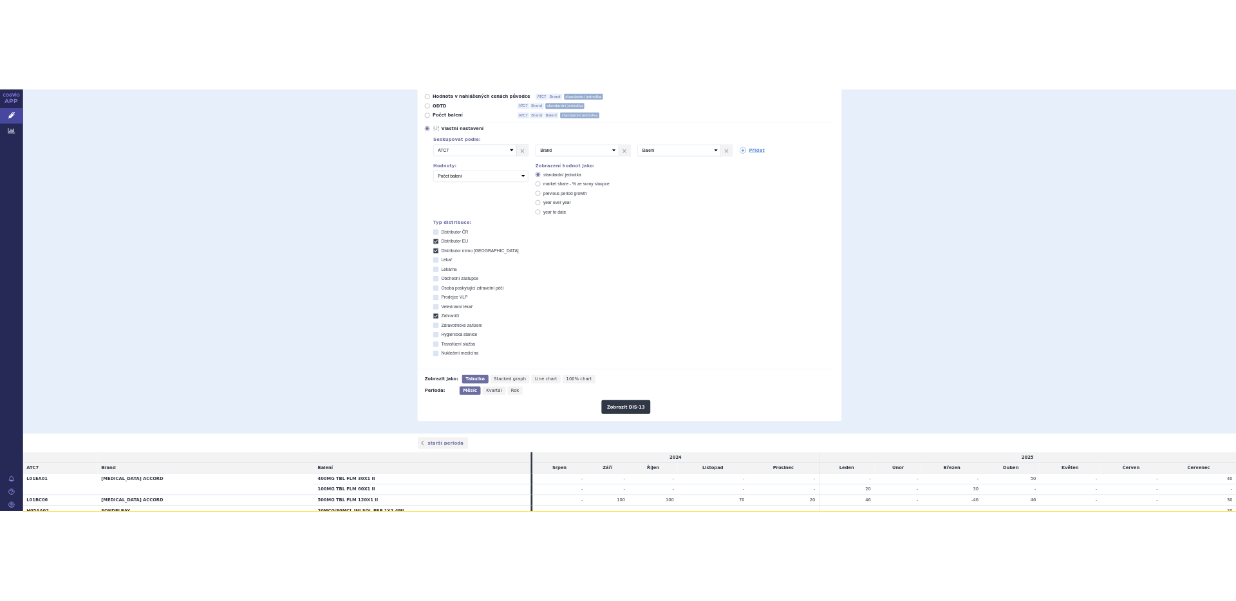
scroll to position [377, 0]
